Goal: Find specific page/section: Find specific page/section

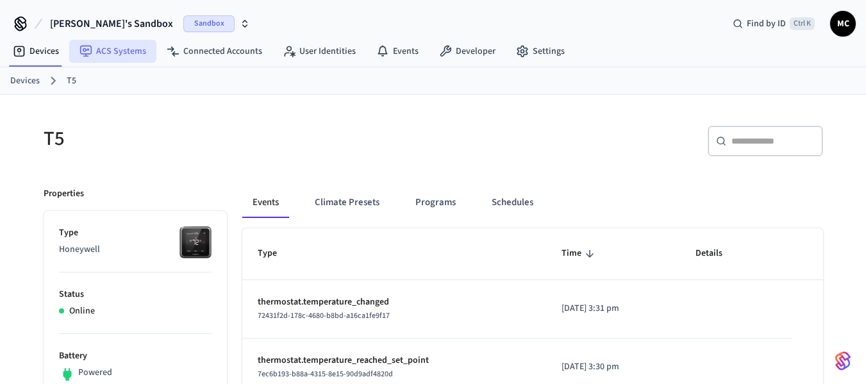
click at [111, 57] on link "ACS Systems" at bounding box center [112, 51] width 87 height 23
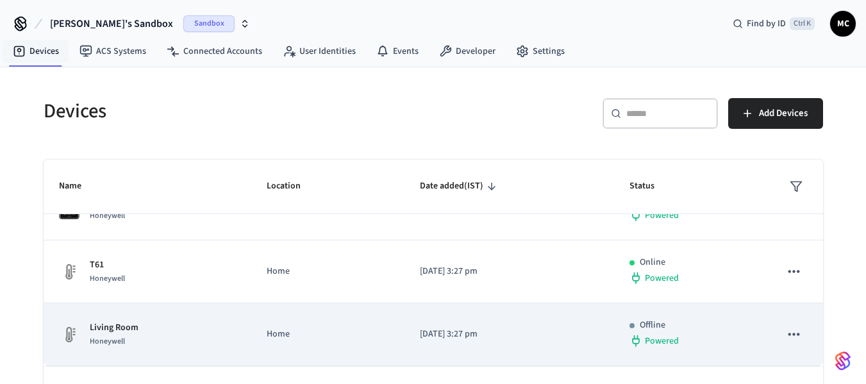
scroll to position [44, 0]
